Goal: Complete application form

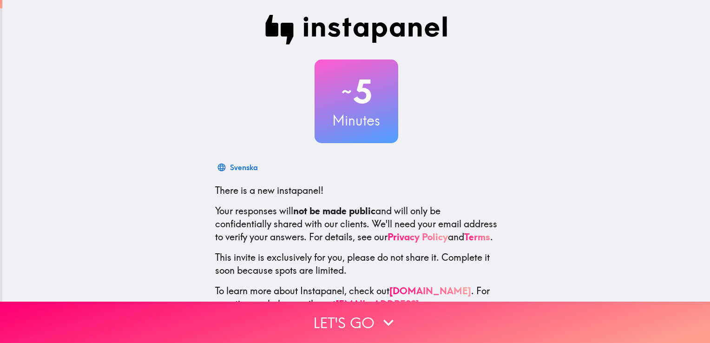
click at [359, 99] on h2 "~ 5" at bounding box center [356, 91] width 84 height 38
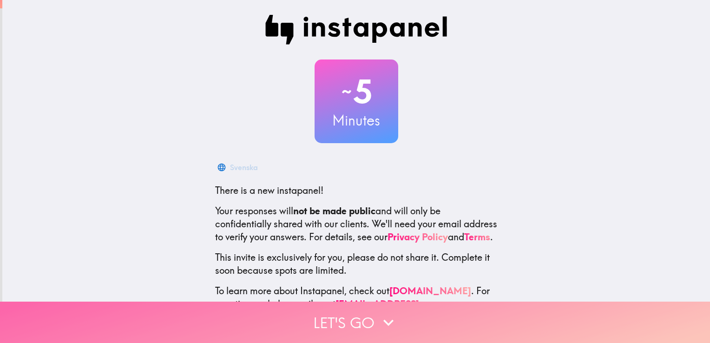
click at [364, 307] on button "Let's go" at bounding box center [355, 321] width 710 height 41
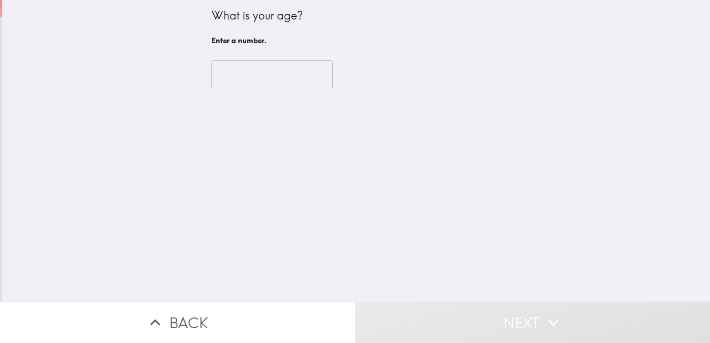
click at [234, 79] on input "number" at bounding box center [271, 74] width 121 height 29
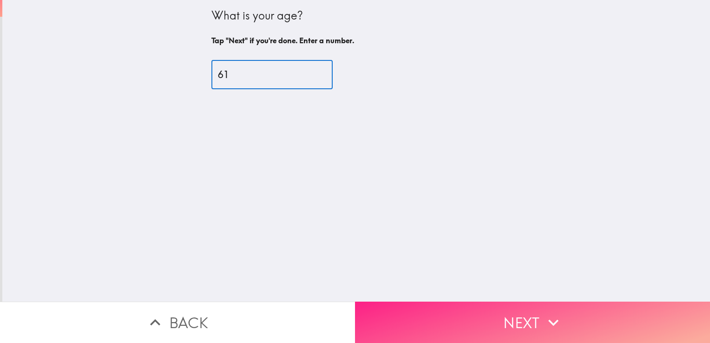
type input "61"
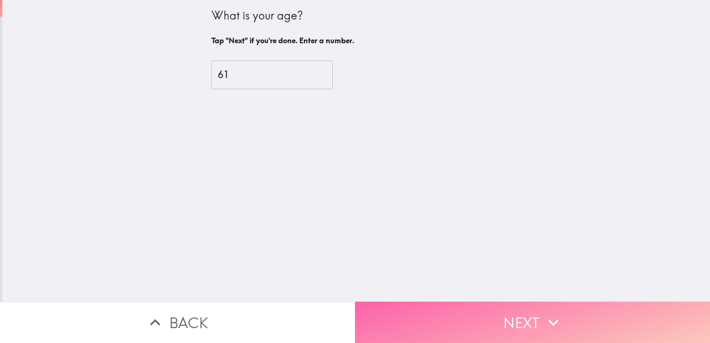
click at [413, 324] on button "Next" at bounding box center [532, 321] width 355 height 41
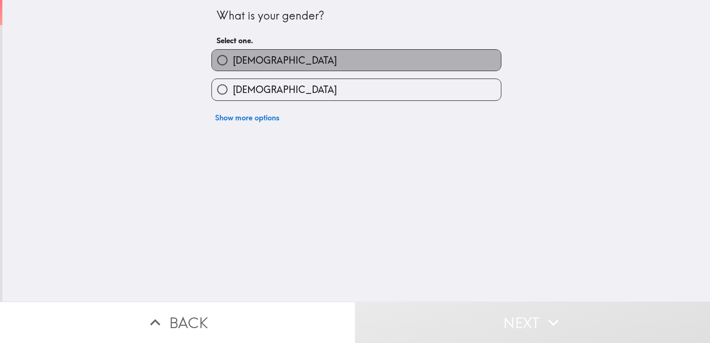
click at [290, 60] on label "[DEMOGRAPHIC_DATA]" at bounding box center [356, 60] width 289 height 21
click at [233, 60] on input "[DEMOGRAPHIC_DATA]" at bounding box center [222, 60] width 21 height 21
radio input "true"
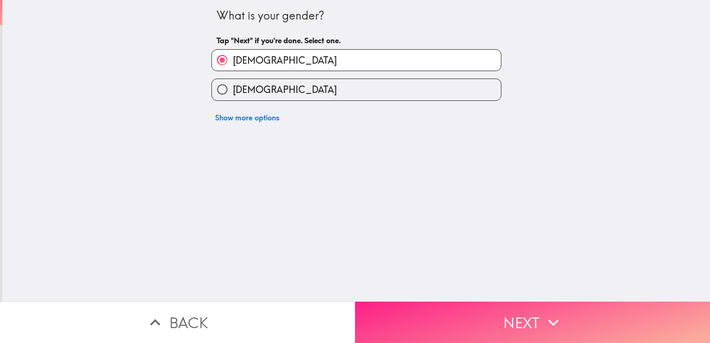
click at [440, 306] on button "Next" at bounding box center [532, 321] width 355 height 41
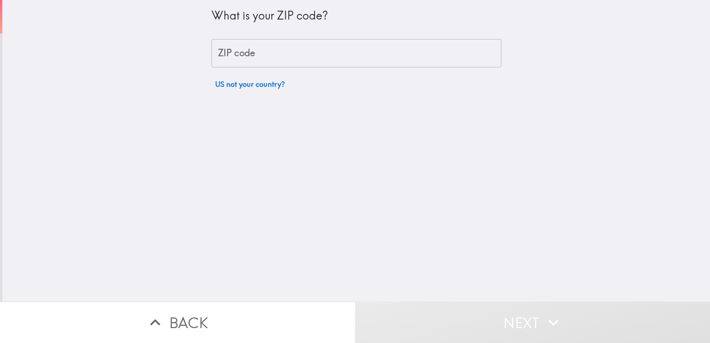
click at [231, 52] on input "ZIP code" at bounding box center [356, 53] width 290 height 29
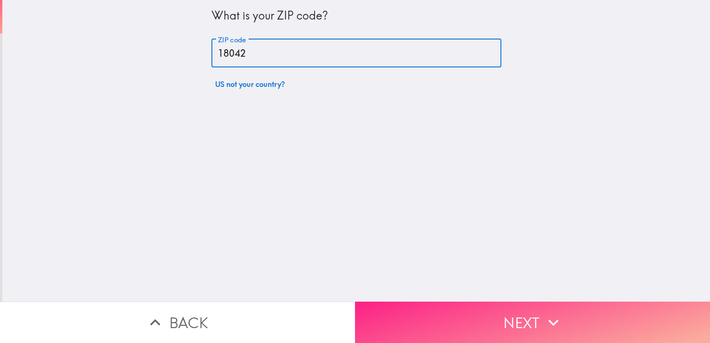
type input "18042"
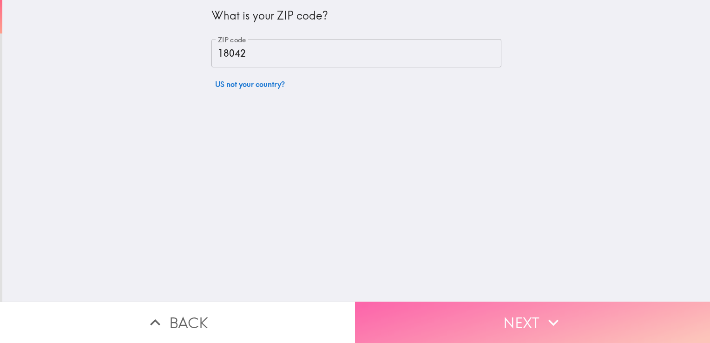
click at [489, 313] on button "Next" at bounding box center [532, 321] width 355 height 41
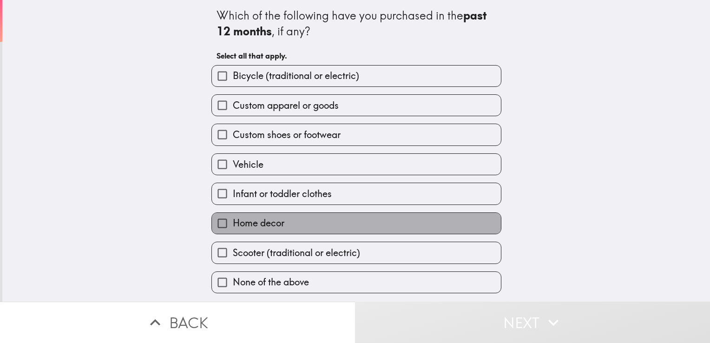
click at [269, 218] on span "Home decor" at bounding box center [259, 222] width 52 height 13
click at [233, 218] on input "Home decor" at bounding box center [222, 223] width 21 height 21
checkbox input "true"
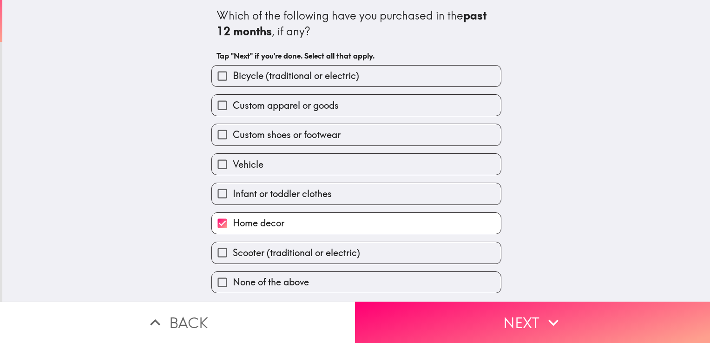
click at [292, 138] on span "Custom shoes or footwear" at bounding box center [287, 134] width 108 height 13
click at [233, 138] on input "Custom shoes or footwear" at bounding box center [222, 134] width 21 height 21
checkbox input "true"
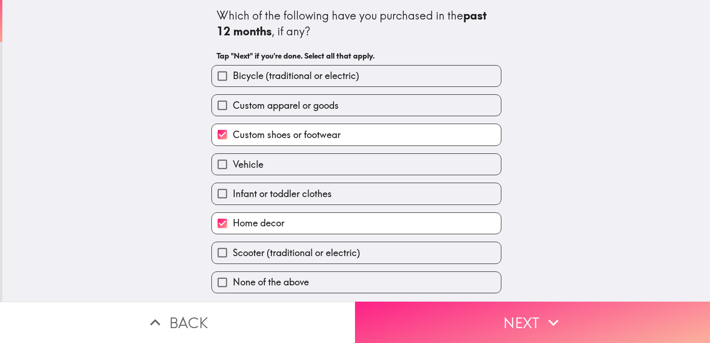
click at [418, 316] on button "Next" at bounding box center [532, 321] width 355 height 41
